Goal: Information Seeking & Learning: Learn about a topic

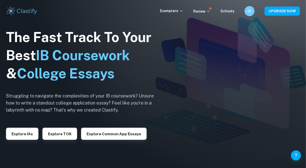
click at [56, 139] on button "Explore TOK" at bounding box center [59, 133] width 35 height 12
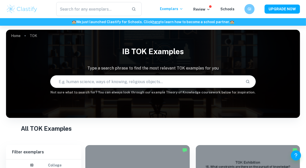
click at [163, 82] on input "text" at bounding box center [145, 81] width 191 height 14
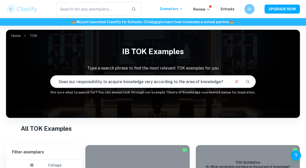
type input "Does our responsibility to acquire knowledge vary according to the area of know…"
click at [250, 82] on icon "Search" at bounding box center [248, 81] width 5 height 5
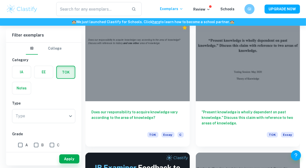
scroll to position [124, 0]
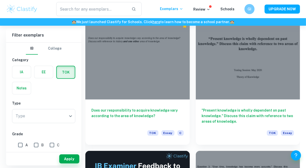
click at [166, 108] on h6 "Does our responsibility to acquire knowledge vary according to the area of know…" at bounding box center [137, 115] width 92 height 17
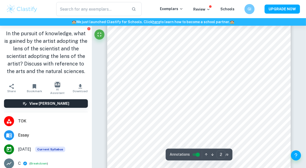
scroll to position [289, 0]
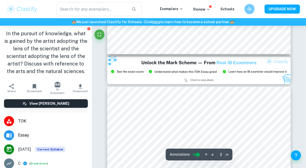
type input "3"
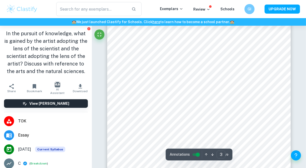
scroll to position [571, 0]
